Goal: Transaction & Acquisition: Purchase product/service

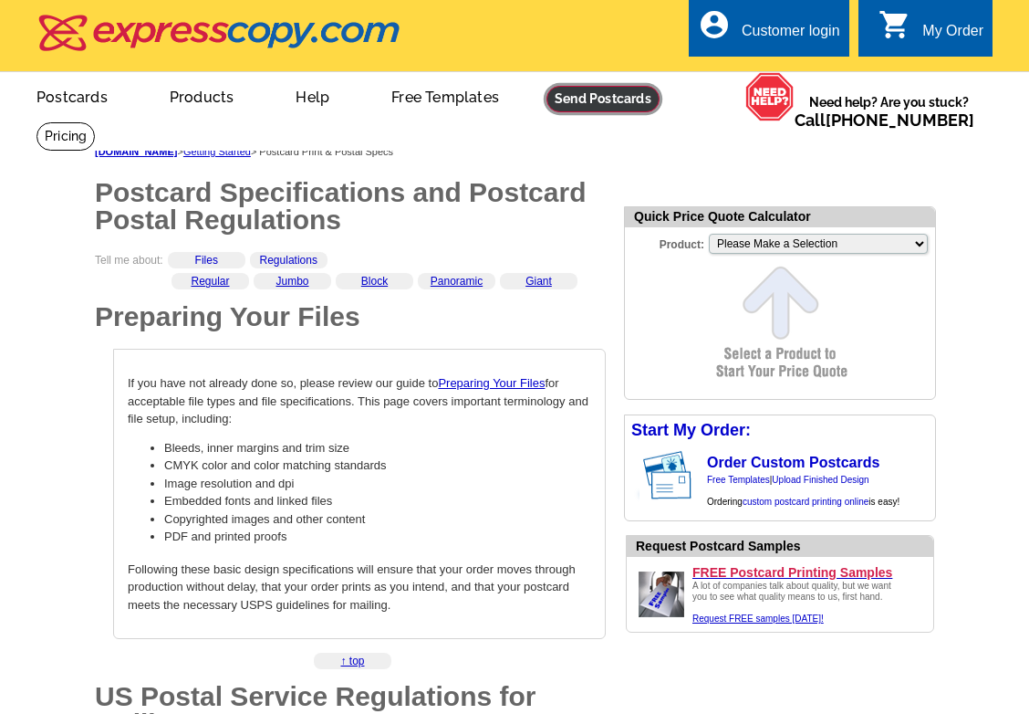
click at [607, 99] on link at bounding box center [603, 99] width 113 height 26
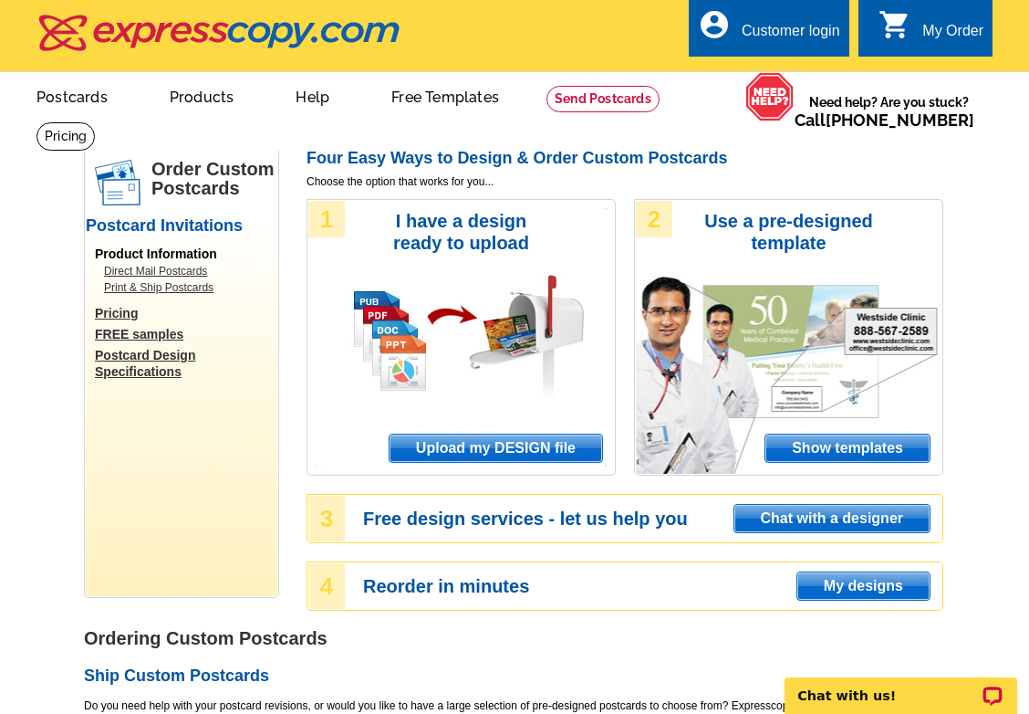
click at [110, 312] on link "Pricing" at bounding box center [186, 313] width 182 height 16
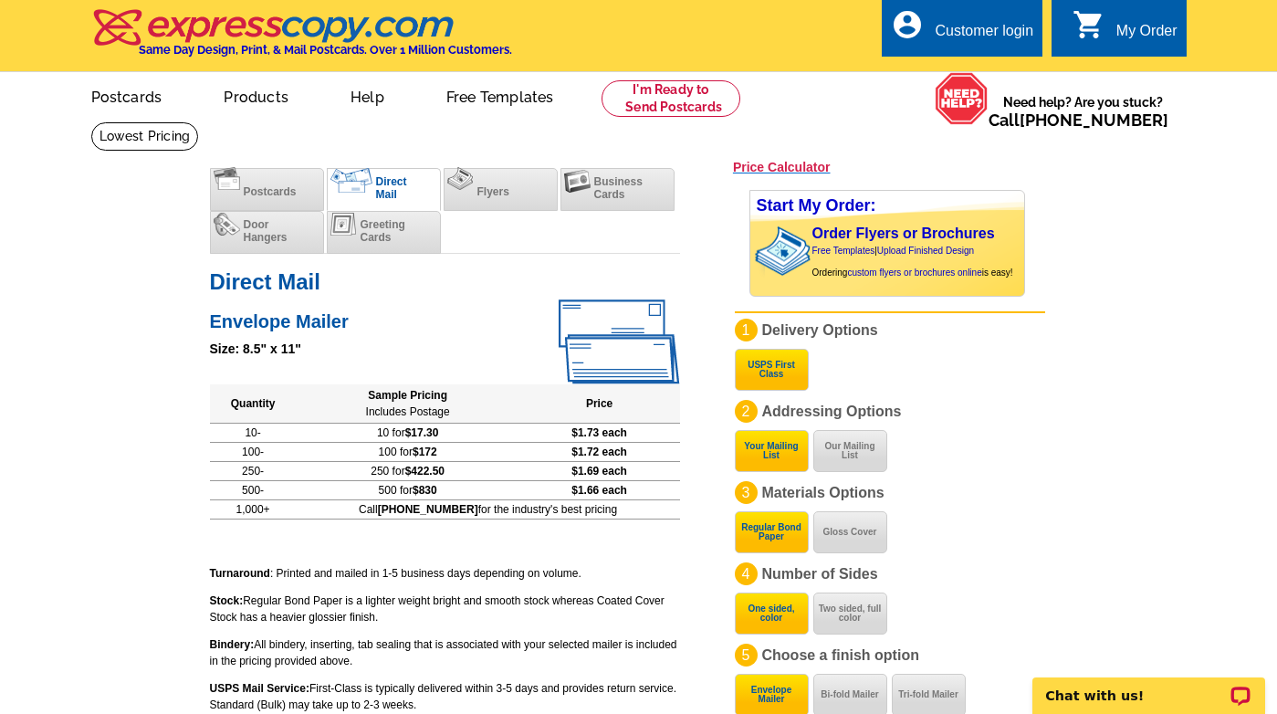
click at [803, 165] on h3 "Price Calculator" at bounding box center [782, 167] width 98 height 16
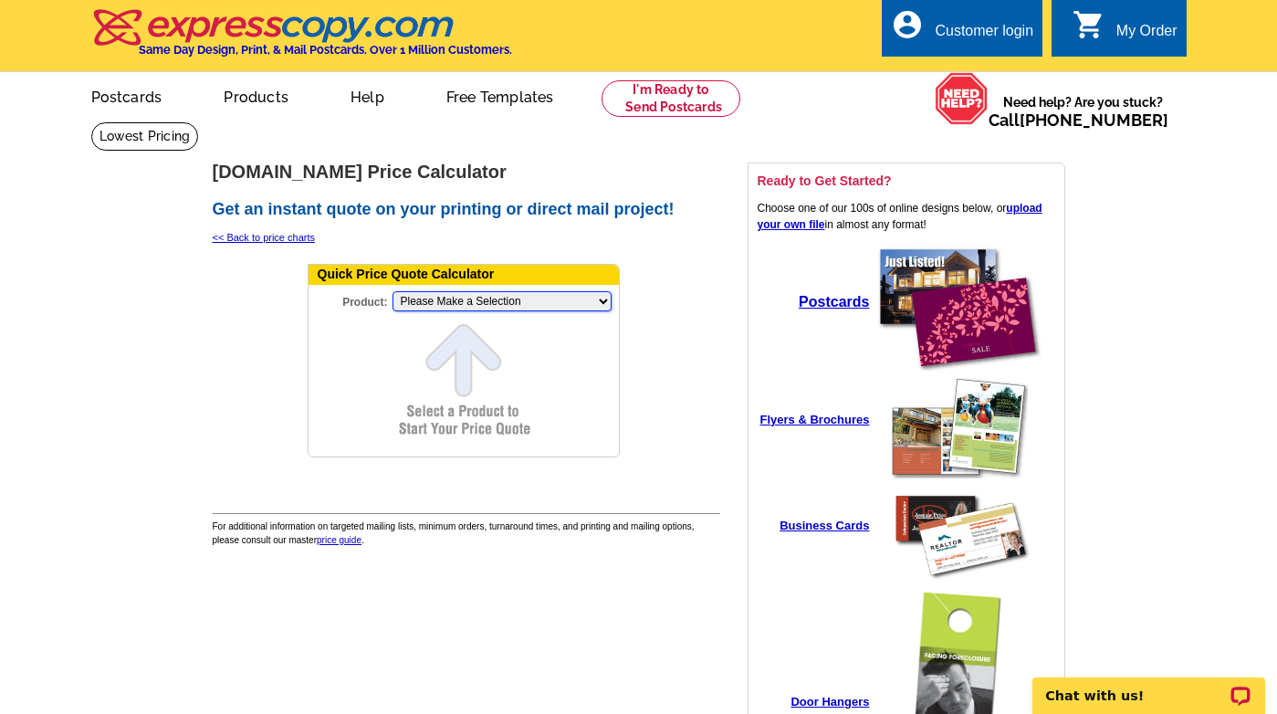
click at [392, 291] on select "Please Make a Selection Jumbo Postcard (5.5" x 8.5") Regular Postcard (4.25" x …" at bounding box center [501, 301] width 219 height 20
click at [237, 459] on td at bounding box center [259, 365] width 90 height 214
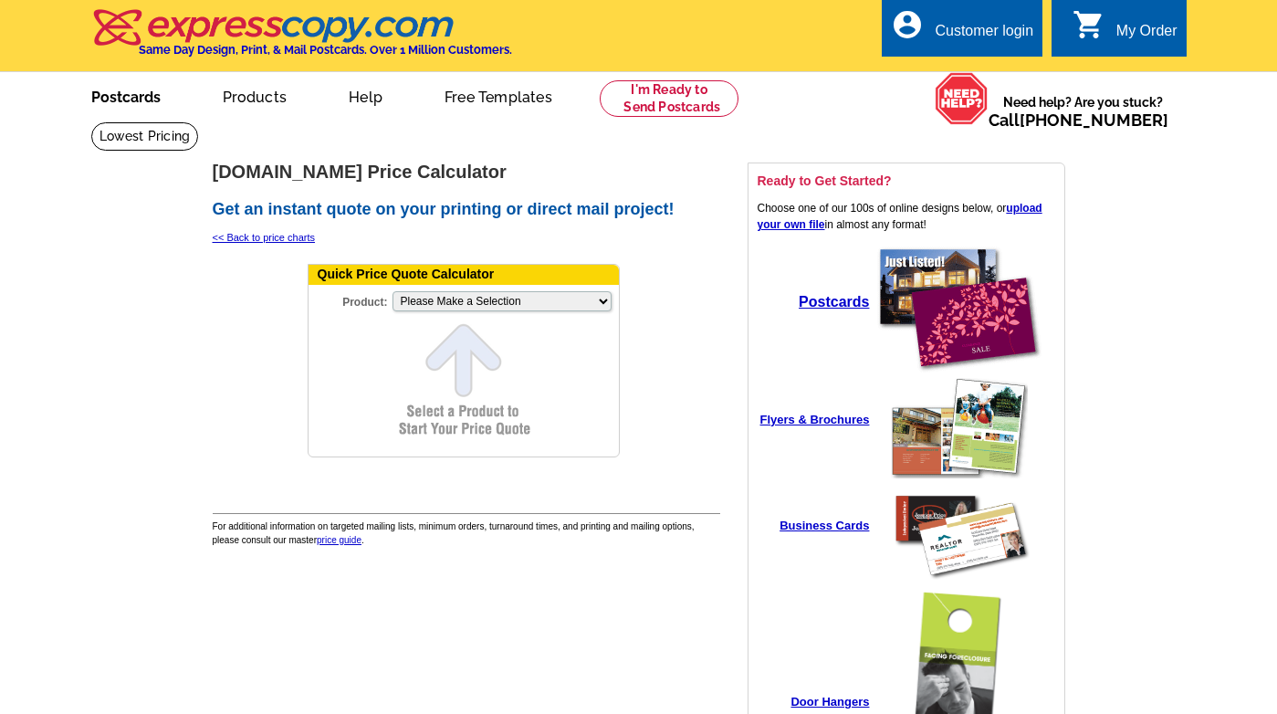
click at [145, 92] on link "Postcards" at bounding box center [126, 95] width 128 height 43
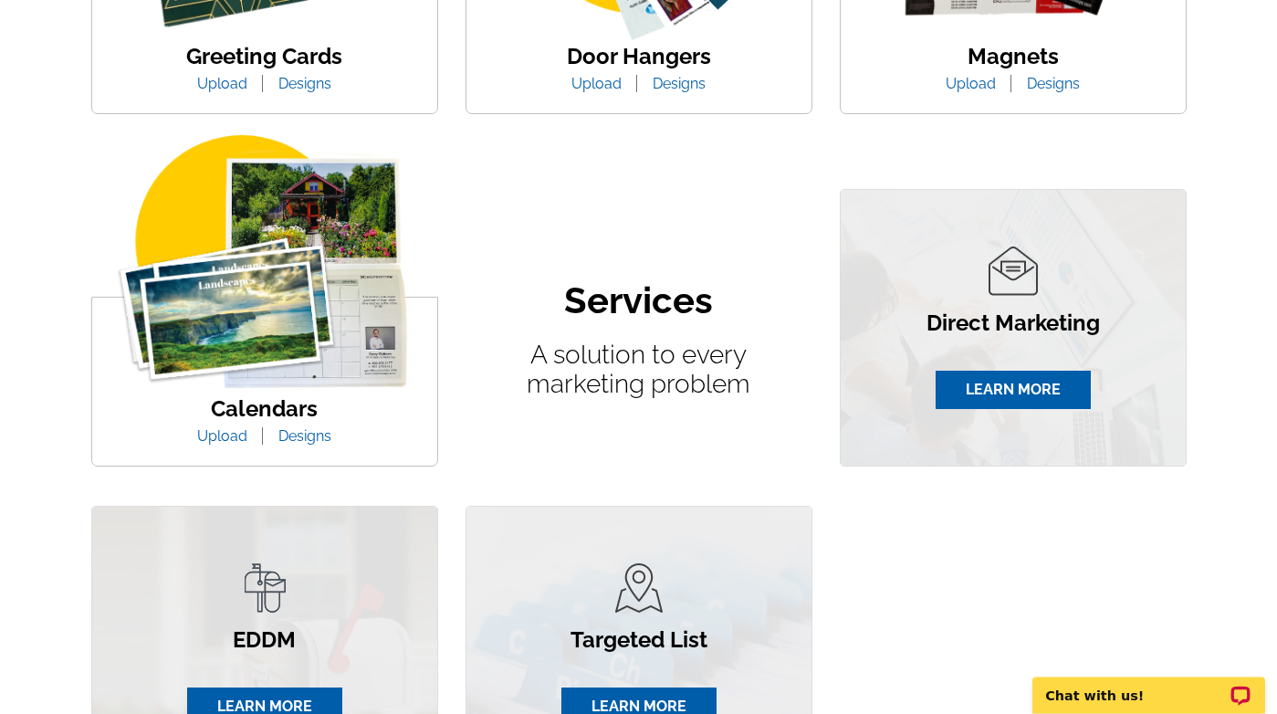
scroll to position [931, 0]
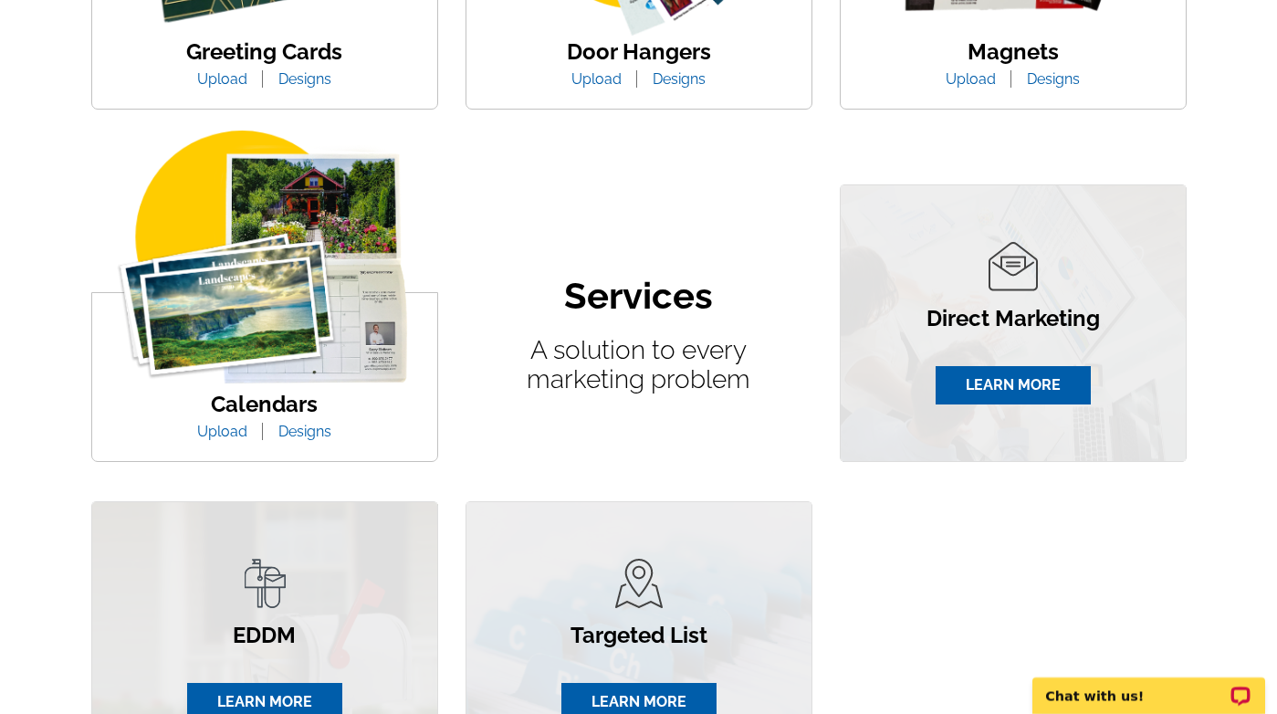
click at [224, 279] on img at bounding box center [264, 257] width 328 height 254
